Goal: Download file/media

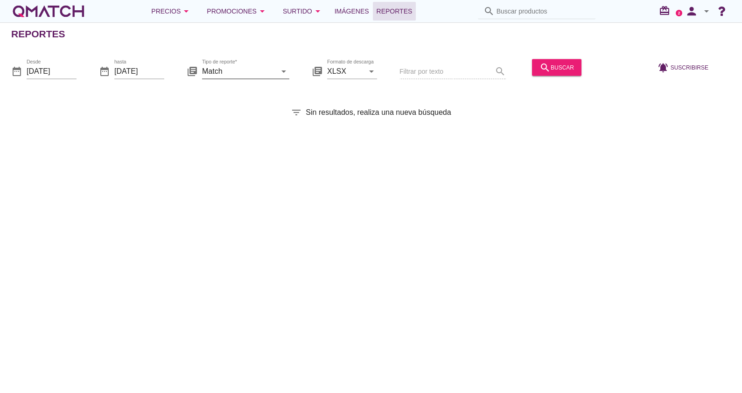
click at [224, 72] on input "Match" at bounding box center [239, 70] width 74 height 15
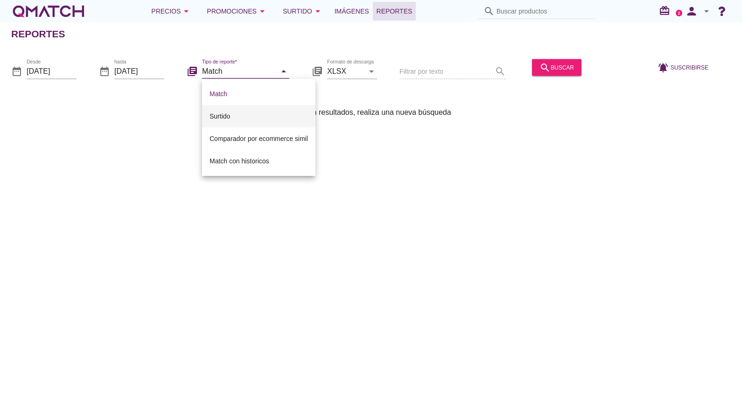
click at [228, 111] on div "Surtido" at bounding box center [259, 116] width 98 height 11
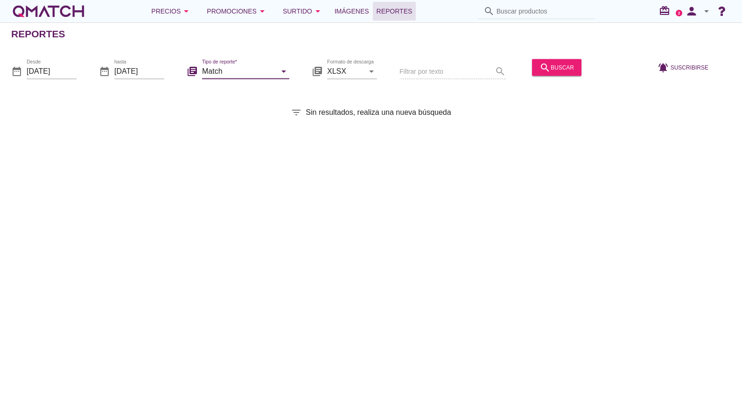
type input "Surtido"
click at [49, 75] on input "[DATE]" at bounding box center [52, 70] width 50 height 15
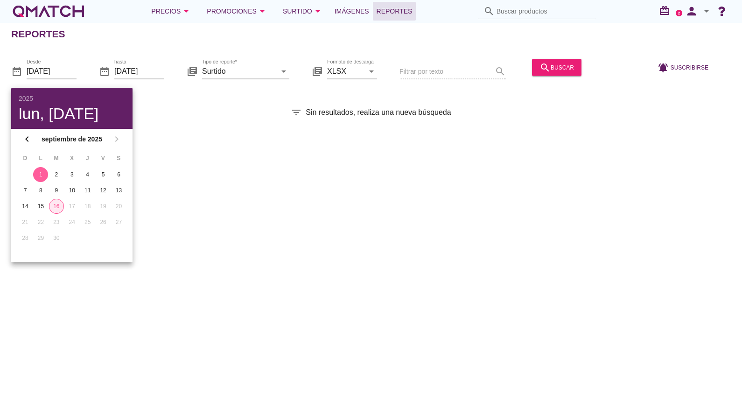
click at [53, 207] on div "16" at bounding box center [56, 206] width 14 height 8
type input "[DATE]"
drag, startPoint x: 284, startPoint y: 106, endPoint x: 284, endPoint y: 80, distance: 26.1
click at [284, 107] on div "filter_list Sin resultados, realiza una nueva búsqueda" at bounding box center [371, 112] width 742 height 11
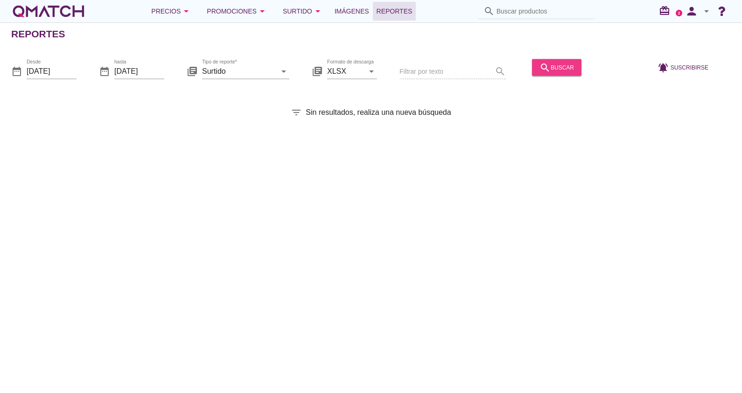
click at [540, 63] on icon "search" at bounding box center [545, 67] width 11 height 11
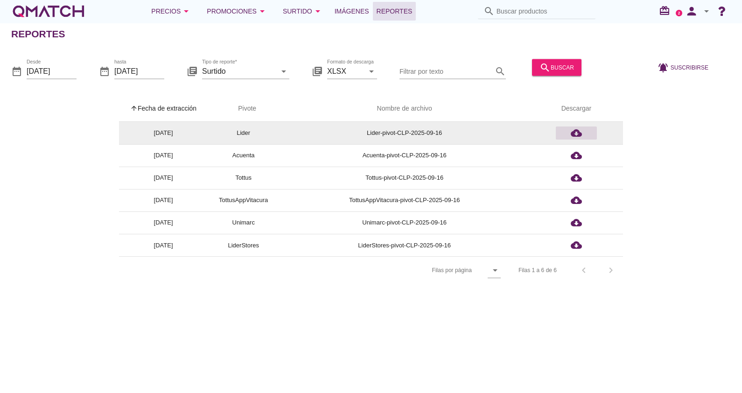
click at [579, 135] on icon "cloud_download" at bounding box center [576, 132] width 11 height 11
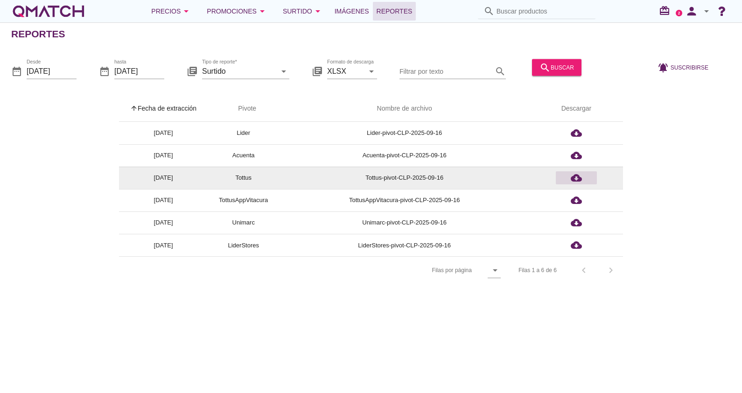
click at [572, 180] on icon "cloud_download" at bounding box center [576, 177] width 11 height 11
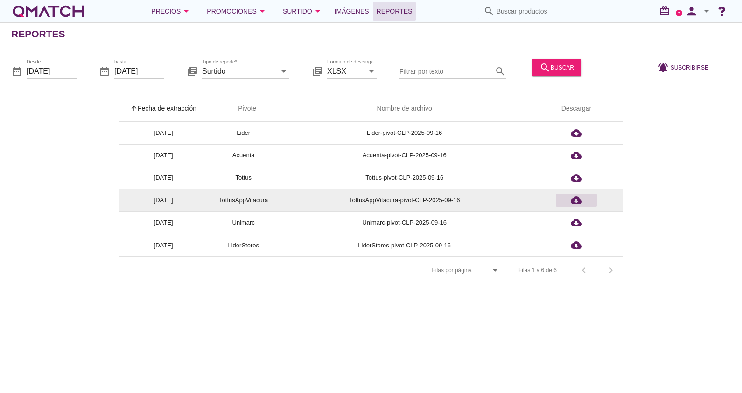
click at [572, 202] on icon "cloud_download" at bounding box center [576, 200] width 11 height 11
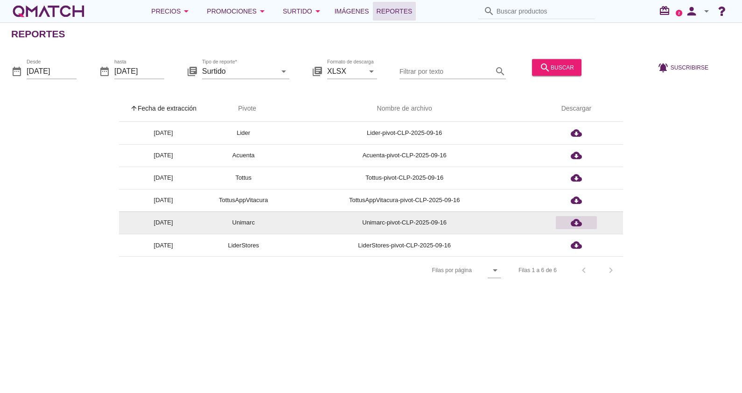
click at [579, 224] on icon "cloud_download" at bounding box center [576, 222] width 11 height 11
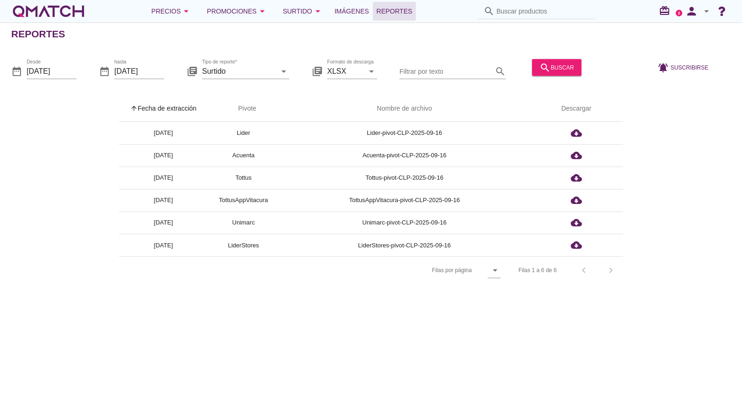
click at [721, 124] on div "arrow_upward Fecha de extracción arrow_upward Pivote Nombre de archivo Descarga…" at bounding box center [371, 190] width 720 height 189
